Goal: Navigation & Orientation: Understand site structure

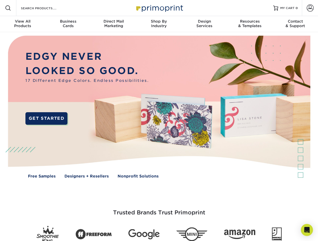
click at [159, 121] on img at bounding box center [159, 110] width 314 height 157
click at [8, 8] on span at bounding box center [8, 8] width 6 height 6
click at [309, 8] on span at bounding box center [309, 8] width 7 height 7
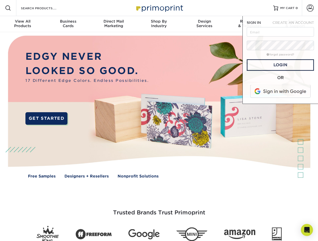
click at [23, 24] on div "View All Products" at bounding box center [22, 23] width 45 height 9
click at [68, 24] on div "Business Cards" at bounding box center [67, 23] width 45 height 9
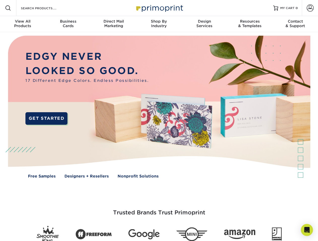
click at [113, 24] on div "Direct Mail Marketing" at bounding box center [113, 23] width 45 height 9
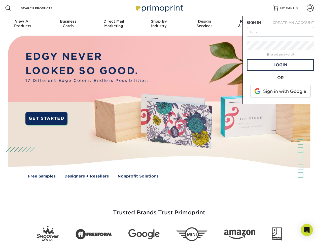
click at [159, 24] on div "Shop By Industry" at bounding box center [158, 23] width 45 height 9
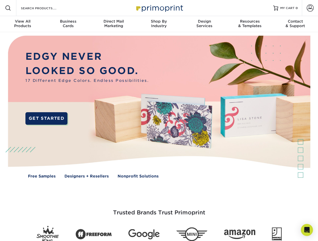
click at [204, 24] on div "Design Services" at bounding box center [204, 23] width 45 height 9
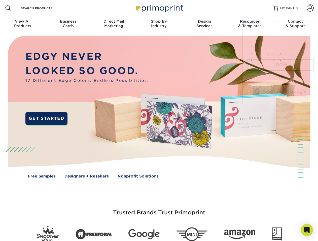
click at [249, 24] on span "SIGN IN" at bounding box center [253, 23] width 14 height 4
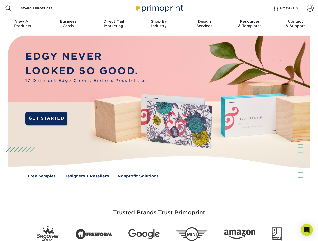
click at [295, 24] on div "Contact & Support" at bounding box center [294, 23] width 45 height 9
